Goal: Task Accomplishment & Management: Complete application form

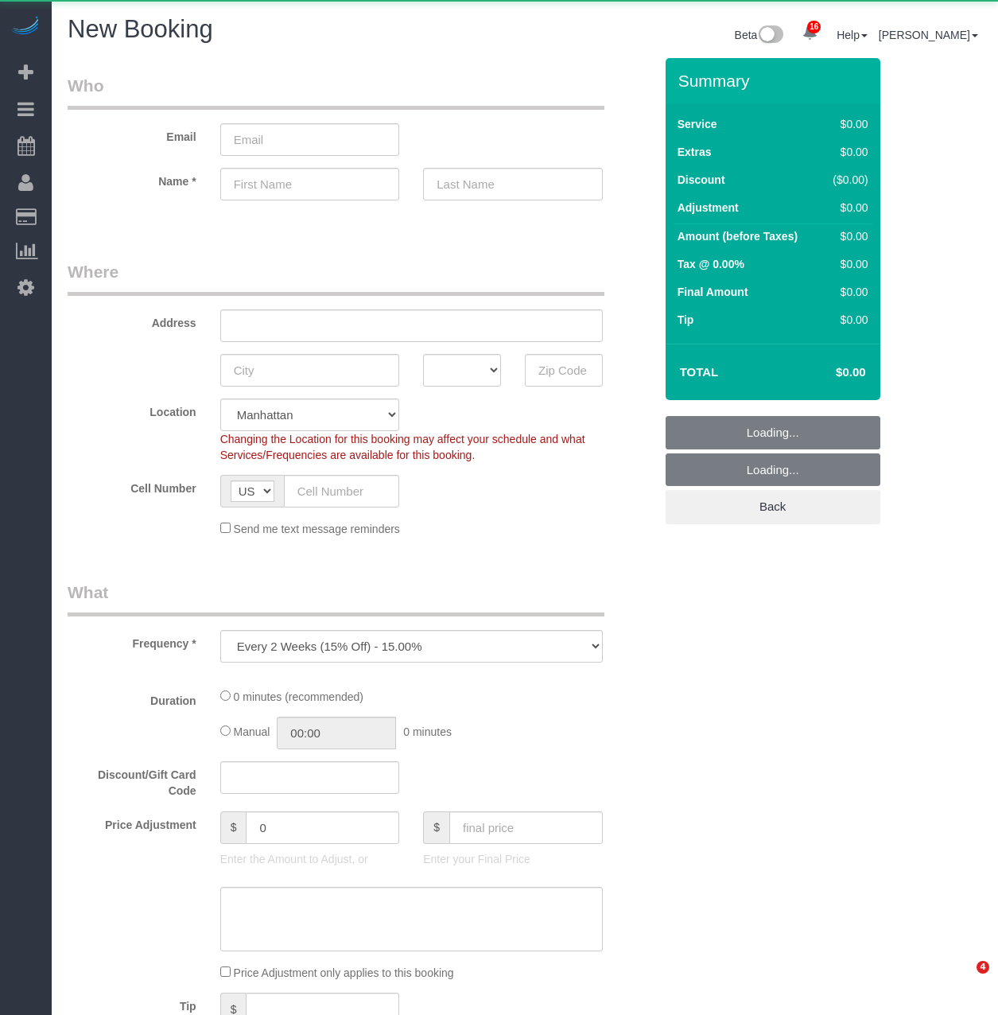
select select "number:89"
select select "number:90"
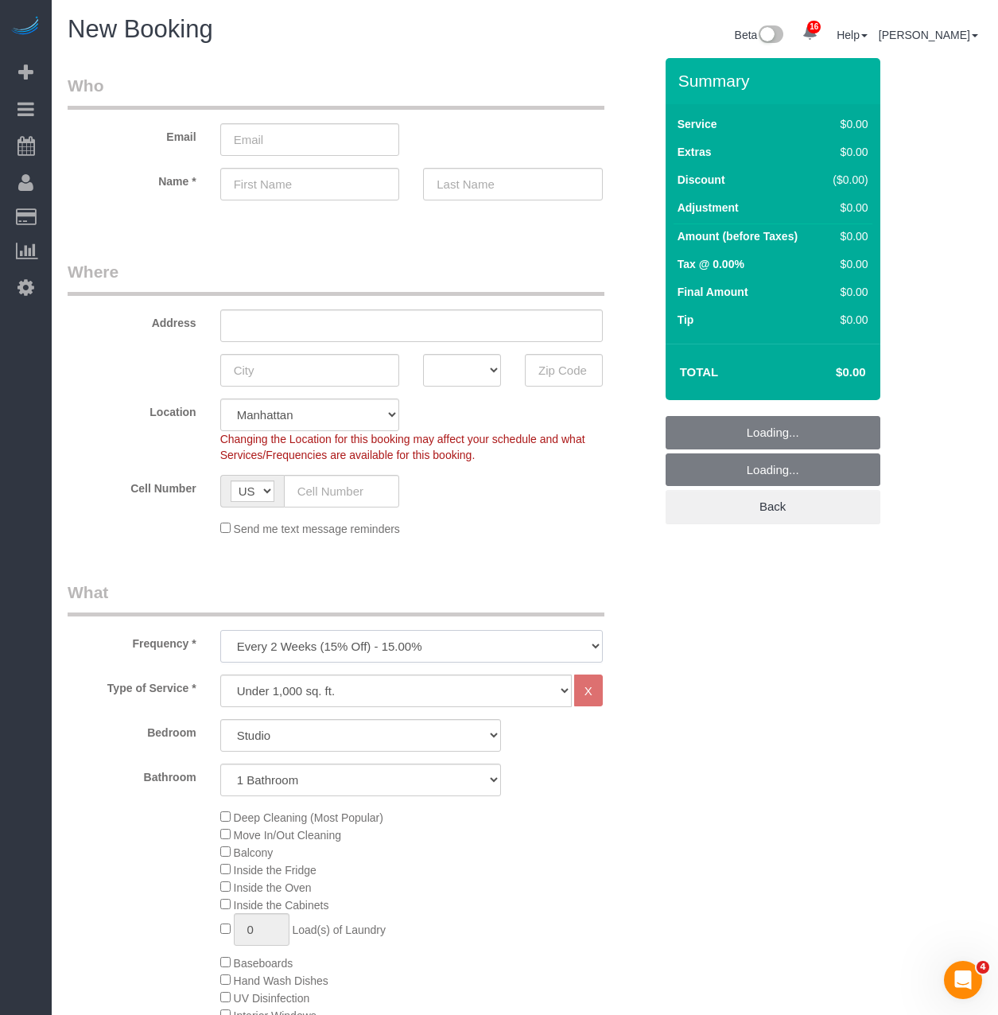
click at [254, 631] on select "One Time Weekly (20% Off) - 20.00% Every 2 Weeks (15% Off) - 15.00% Every 4 Wee…" at bounding box center [411, 646] width 383 height 33
select select "object:9631"
click at [220, 630] on select "One Time Weekly (20% Off) - 20.00% Every 2 Weeks (15% Off) - 15.00% Every 4 Wee…" at bounding box center [411, 646] width 383 height 33
click at [319, 739] on select "Studio 1 Bedroom 2 Bedrooms 3 Bedrooms" at bounding box center [360, 735] width 281 height 33
select select "1"
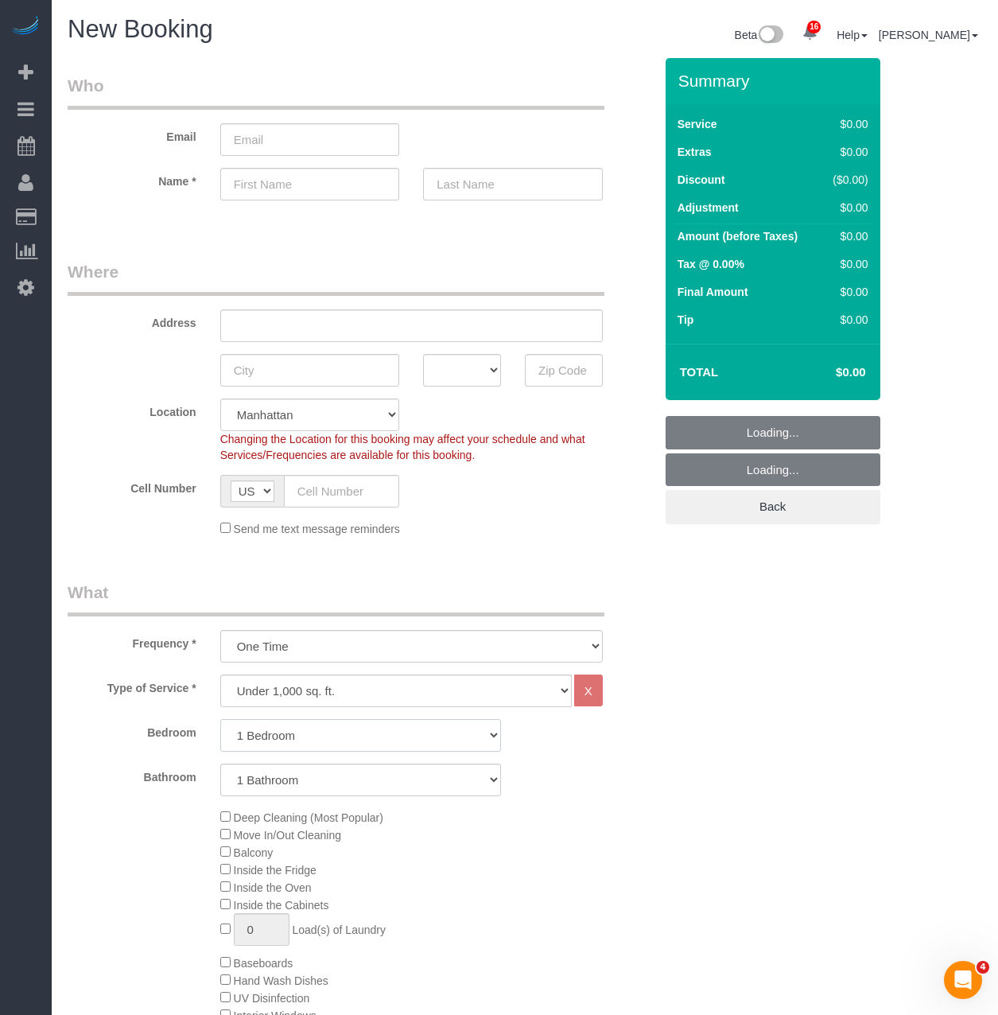
click at [220, 719] on select "Studio 1 Bedroom 2 Bedrooms 3 Bedrooms" at bounding box center [360, 735] width 281 height 33
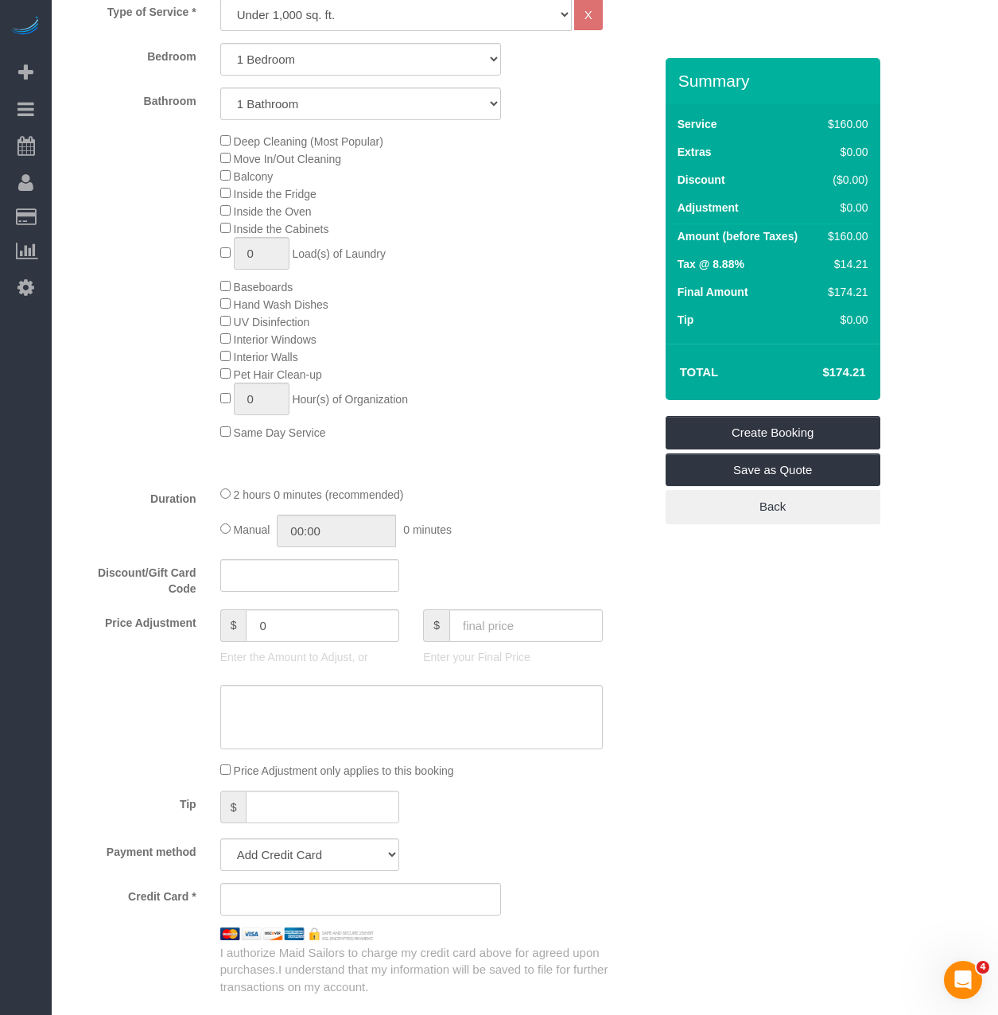
scroll to position [716, 0]
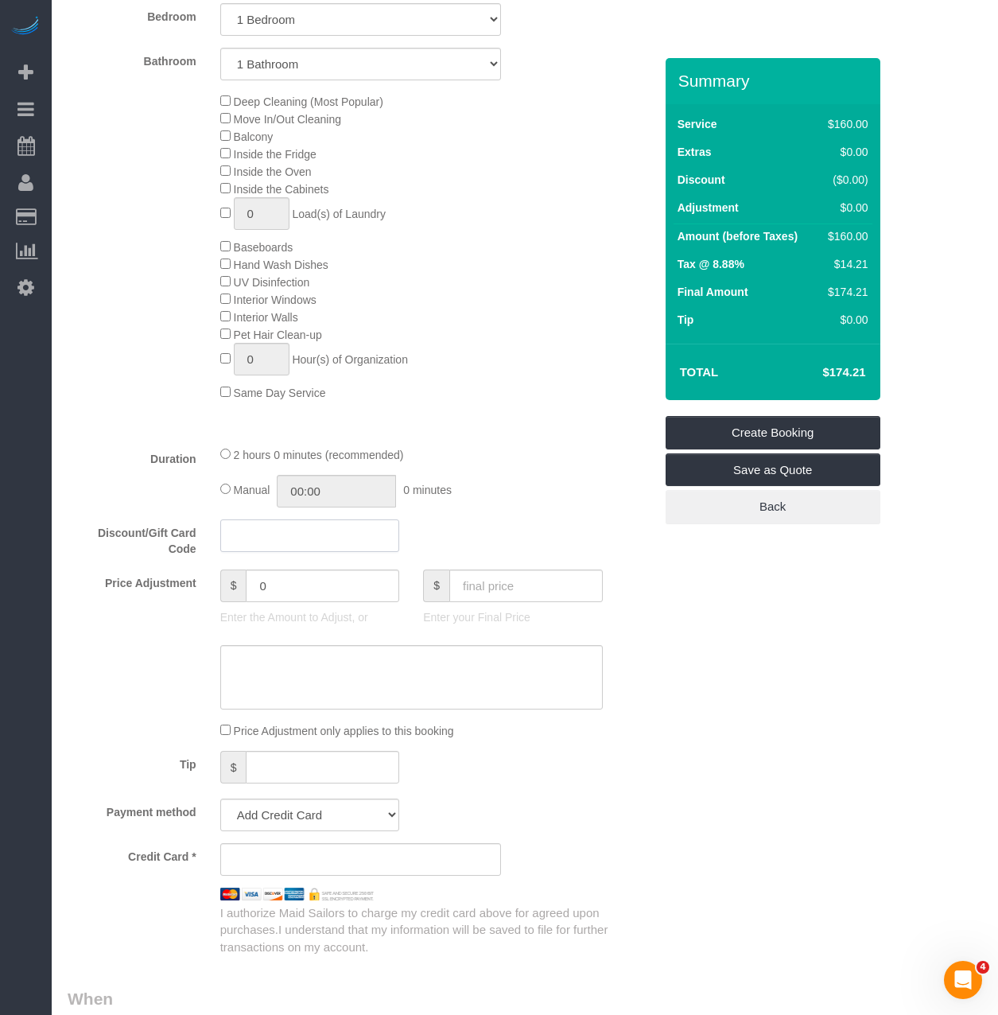
click at [281, 546] on input "text" at bounding box center [310, 536] width 180 height 33
click at [312, 583] on input "0" at bounding box center [323, 586] width 154 height 33
click at [276, 539] on input "RJ898K43" at bounding box center [310, 536] width 180 height 33
click at [268, 533] on input "RJ898K43" at bounding box center [310, 536] width 180 height 33
type input "RJ89HK43"
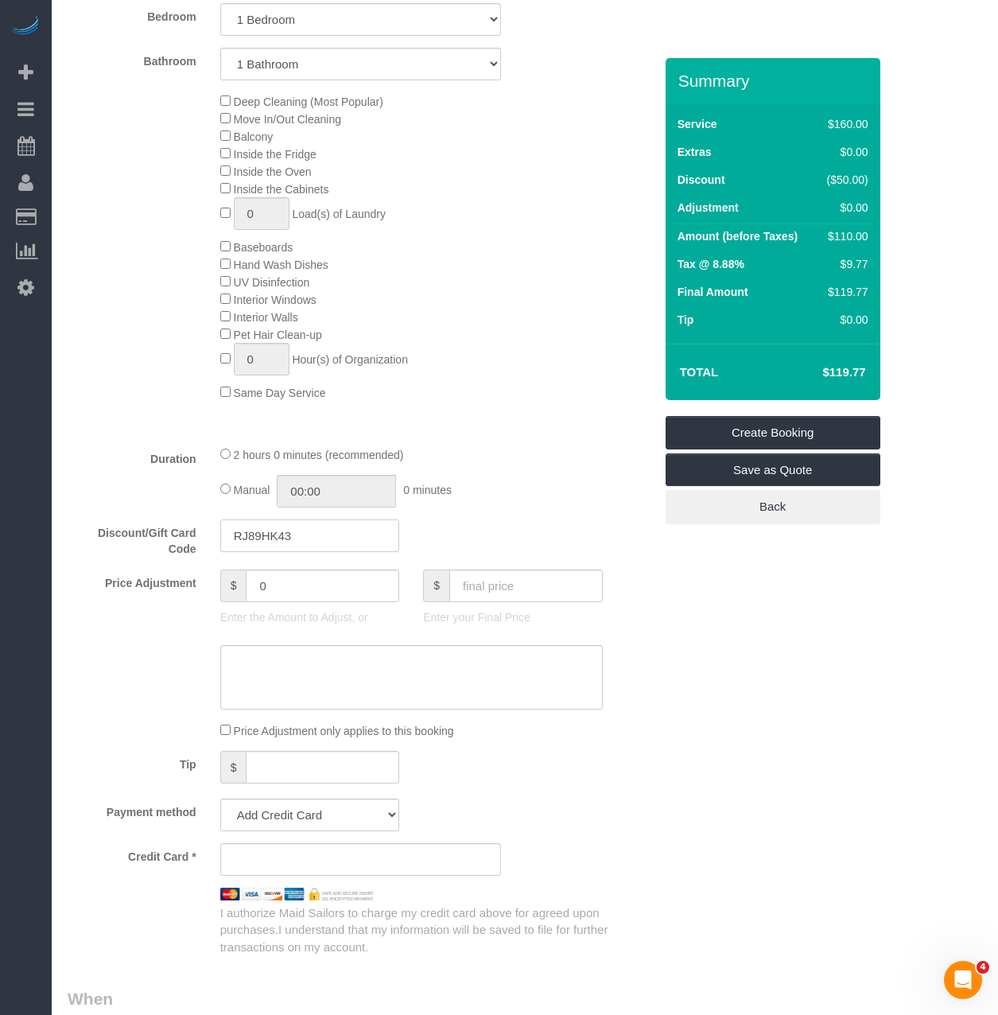
click at [240, 527] on input "RJ89HK43" at bounding box center [310, 536] width 180 height 33
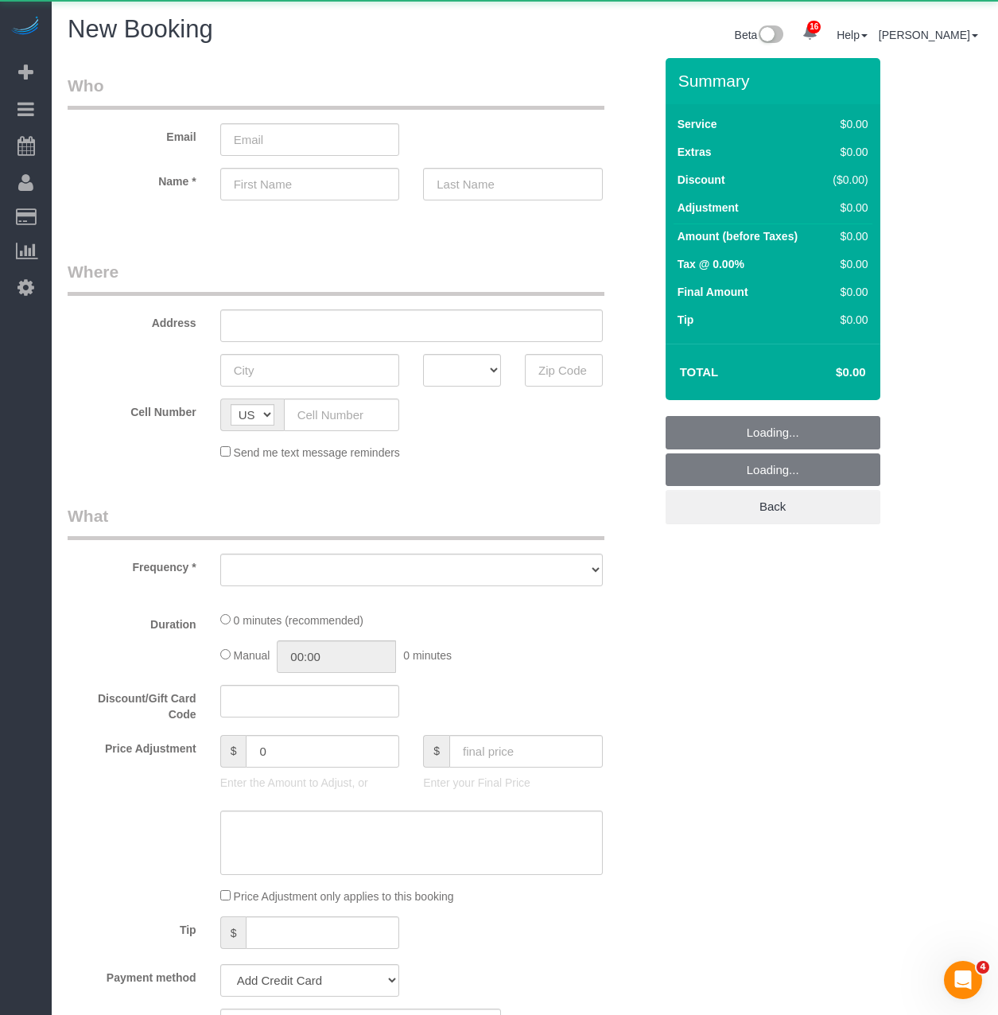
select select "object:2325"
select select "number:89"
select select "number:90"
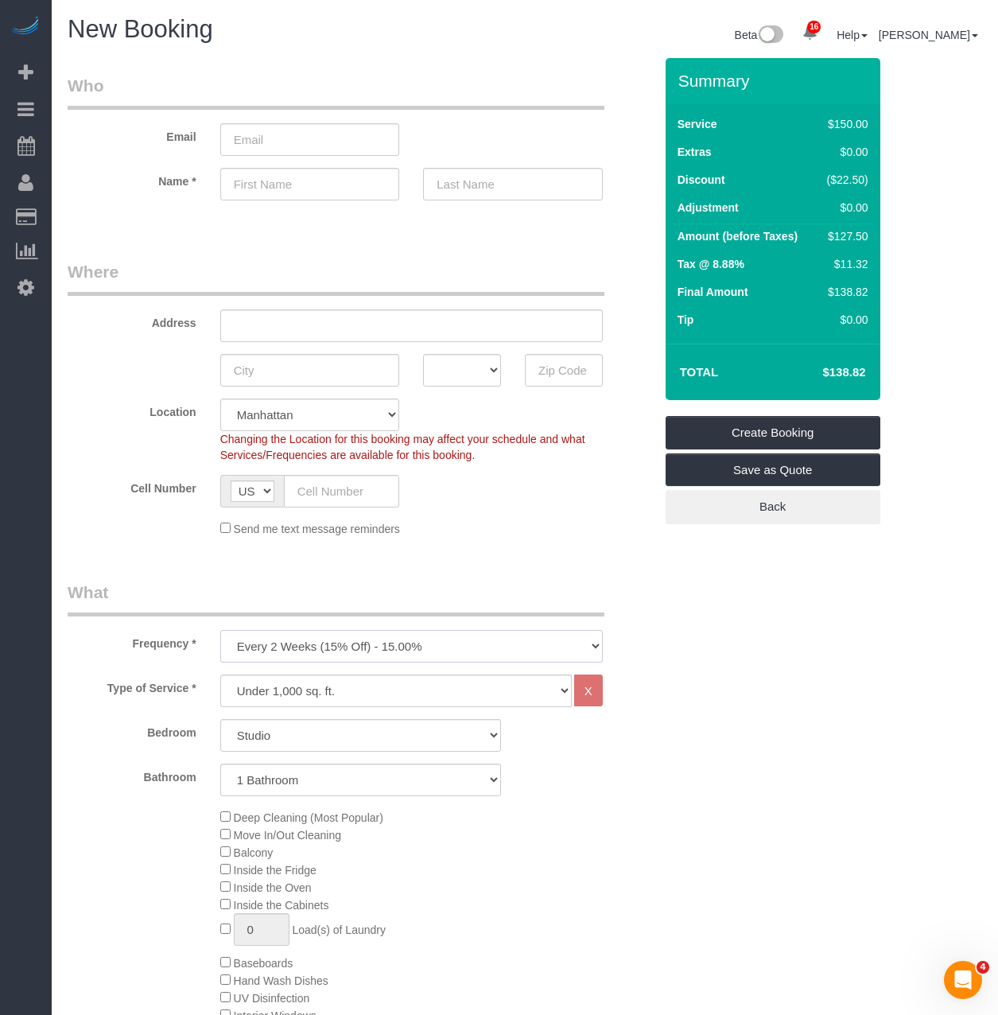
click at [309, 640] on select "One Time Weekly (20% Off) - 20.00% Every 2 Weeks (15% Off) - 15.00% Every 4 Wee…" at bounding box center [411, 646] width 383 height 33
select select "object:2437"
click at [220, 630] on select "One Time Weekly (20% Off) - 20.00% Every 2 Weeks (15% Off) - 15.00% Every 4 Wee…" at bounding box center [411, 646] width 383 height 33
click at [269, 741] on select "Studio 1 Bedroom 2 Bedrooms 3 Bedrooms" at bounding box center [360, 735] width 281 height 33
click at [282, 697] on select "Under 1,000 sq. ft. 1,001 - 1,500 sq. ft. 1,500+ sq. ft. Custom Cleaning Office…" at bounding box center [396, 691] width 352 height 33
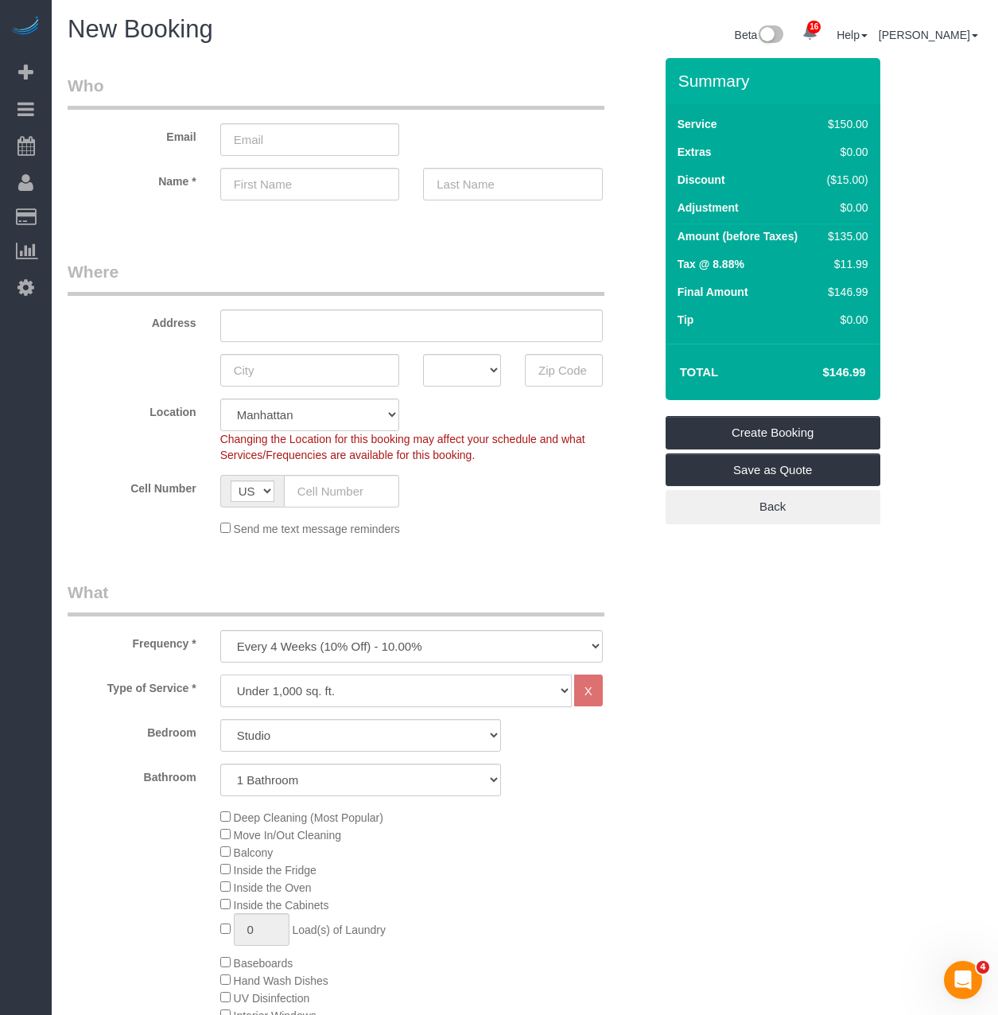
select select "308"
click at [220, 675] on select "Under 1,000 sq. ft. 1,001 - 1,500 sq. ft. 1,500+ sq. ft. Custom Cleaning Office…" at bounding box center [396, 691] width 352 height 33
select select "1"
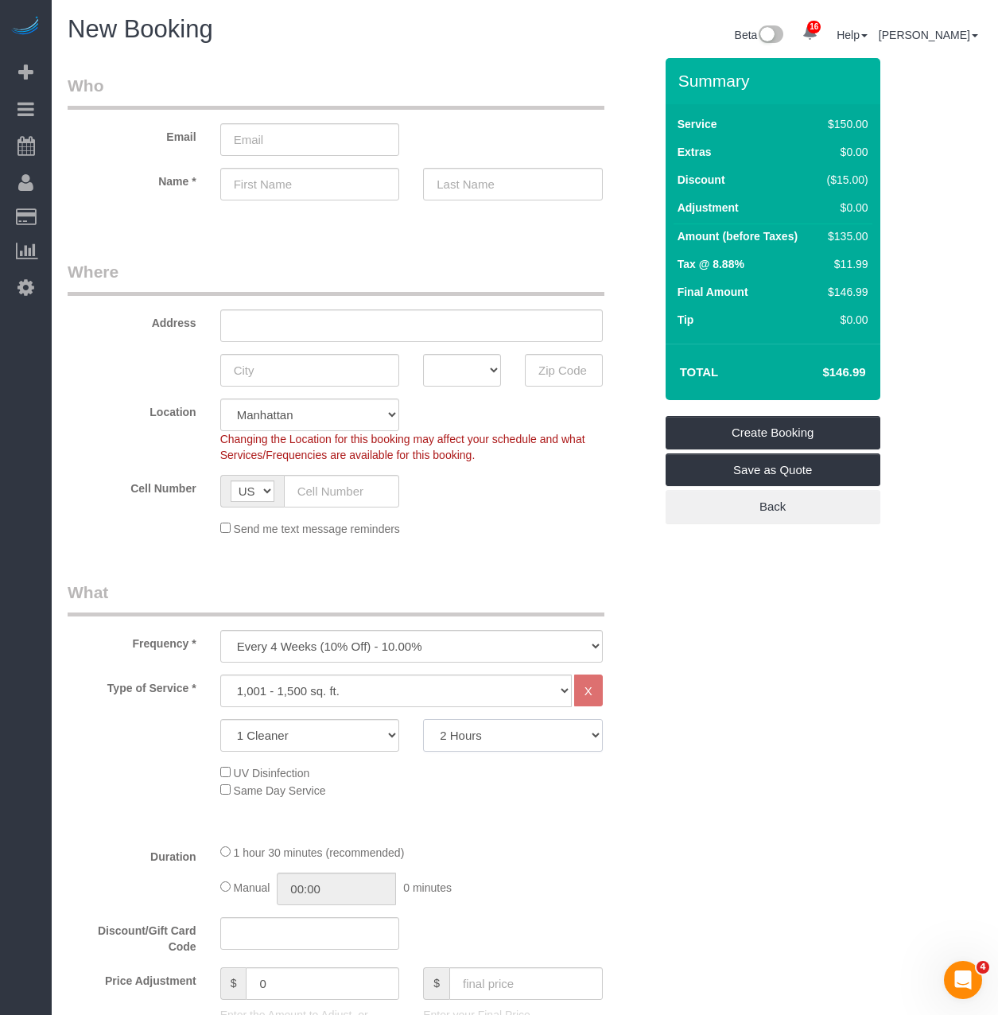
click at [467, 734] on select "2 Hours 2.5 Hours 3 Hours 3.5 Hours 4 Hours 4.5 Hours 5 Hours 5.5 Hours 6 Hours…" at bounding box center [513, 735] width 180 height 33
select select "210"
click at [423, 719] on select "2 Hours 2.5 Hours 3 Hours 3.5 Hours 4 Hours 4.5 Hours 5 Hours 5.5 Hours 6 Hours…" at bounding box center [513, 735] width 180 height 33
click at [843, 367] on h4 "$274.38" at bounding box center [820, 373] width 91 height 14
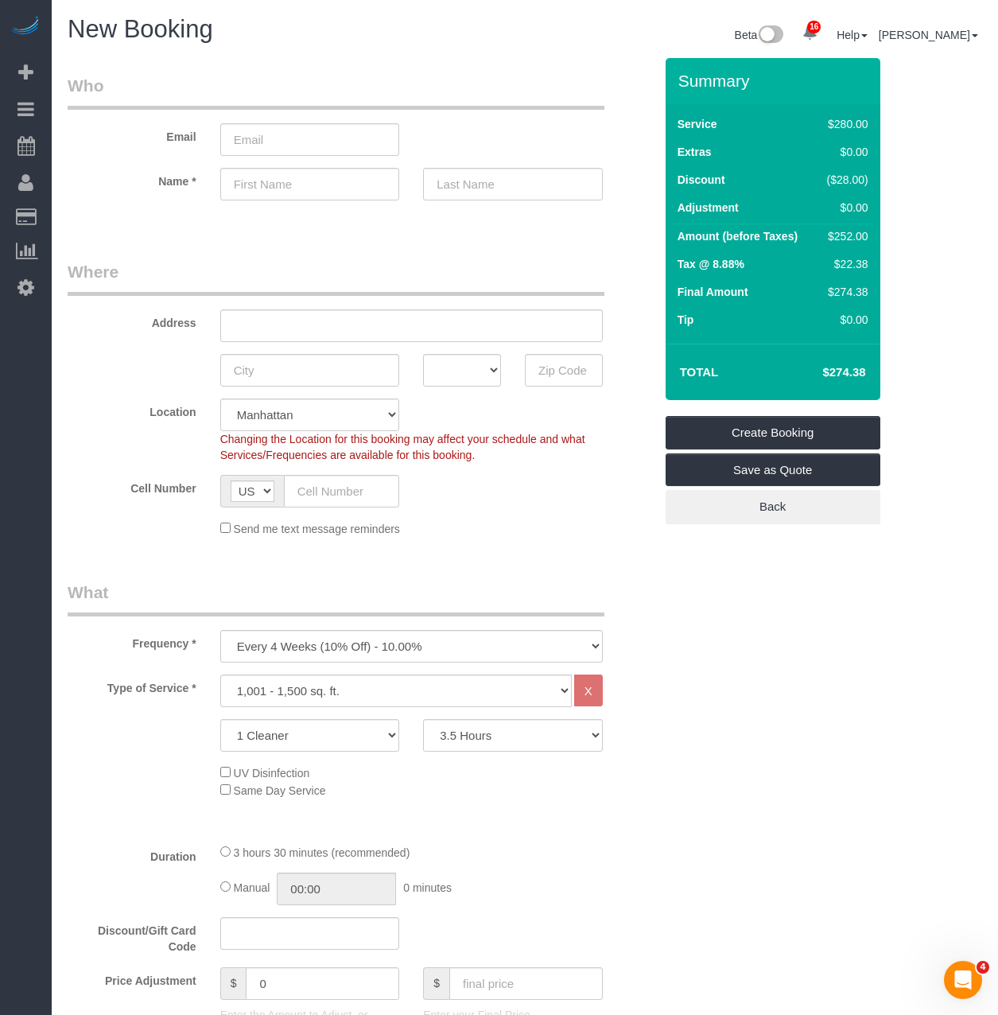
click at [843, 367] on h4 "$274.38" at bounding box center [820, 373] width 91 height 14
copy h4 "274.38"
